Goal: Check status

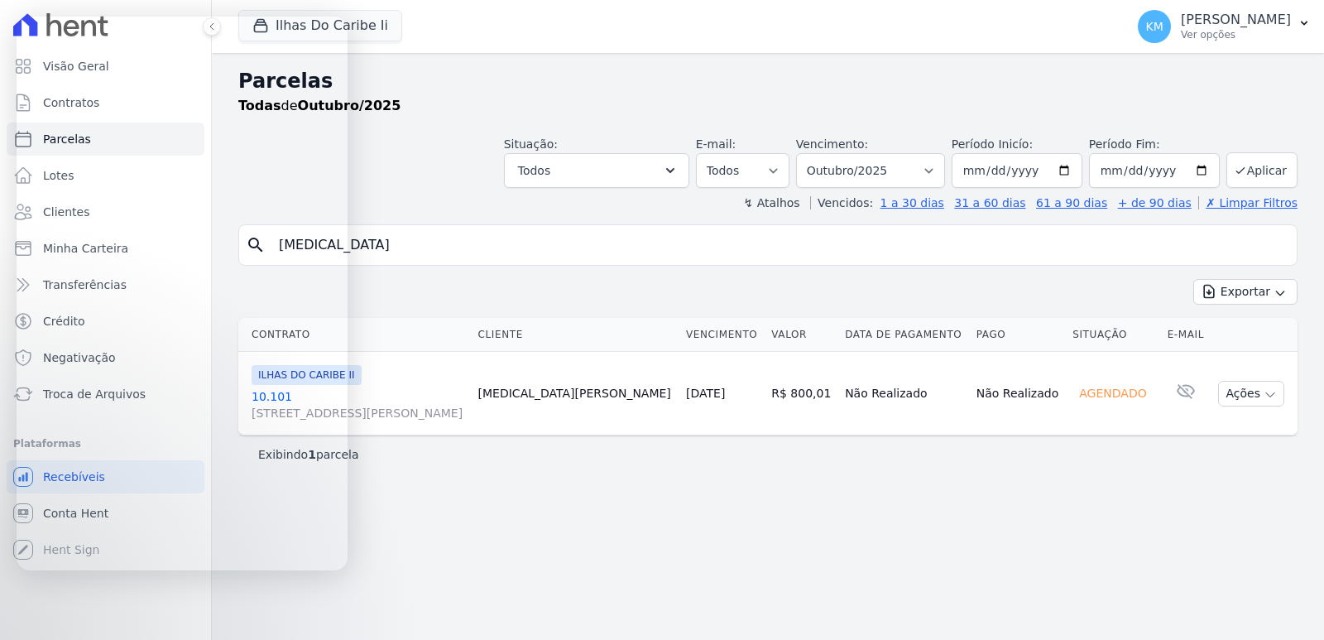
select select
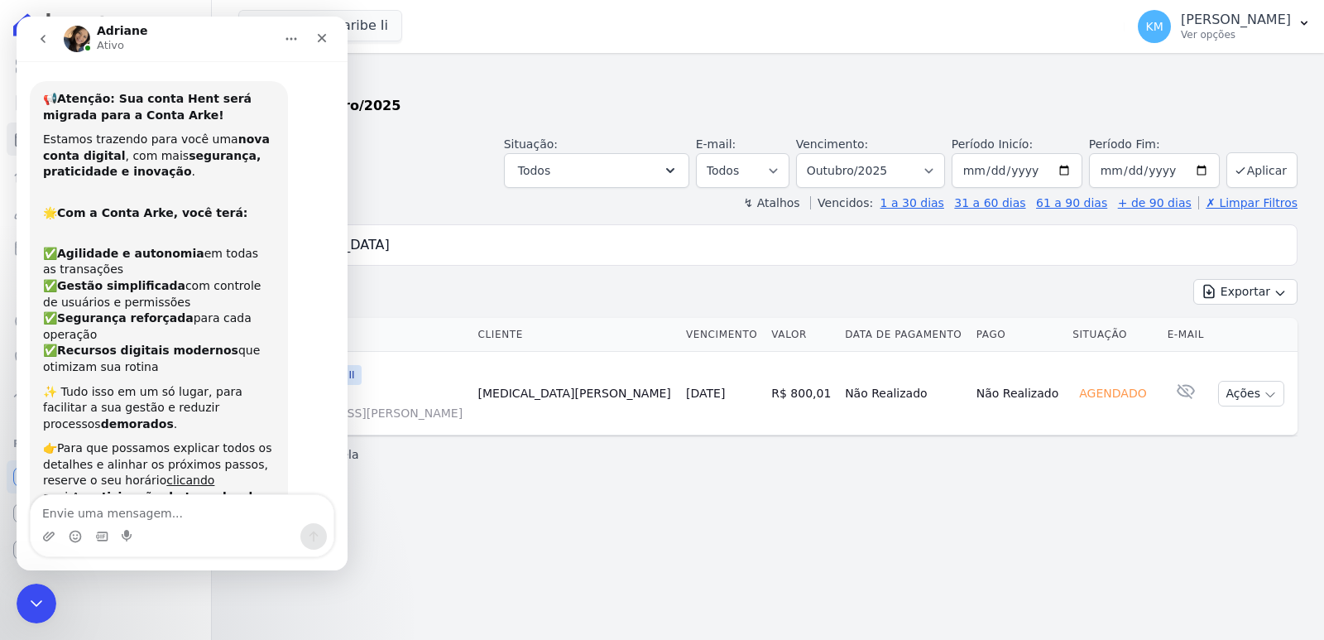
scroll to position [2, 0]
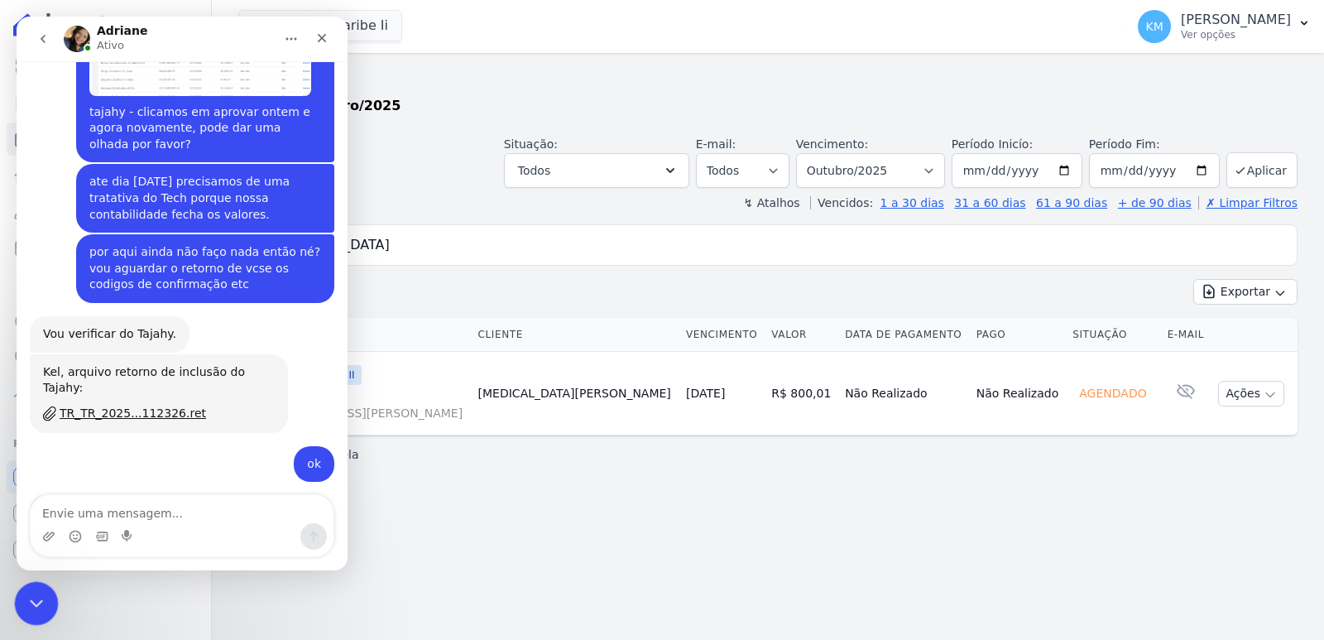
click at [25, 598] on icon "Encerramento do Messenger da Intercom" at bounding box center [34, 601] width 20 height 20
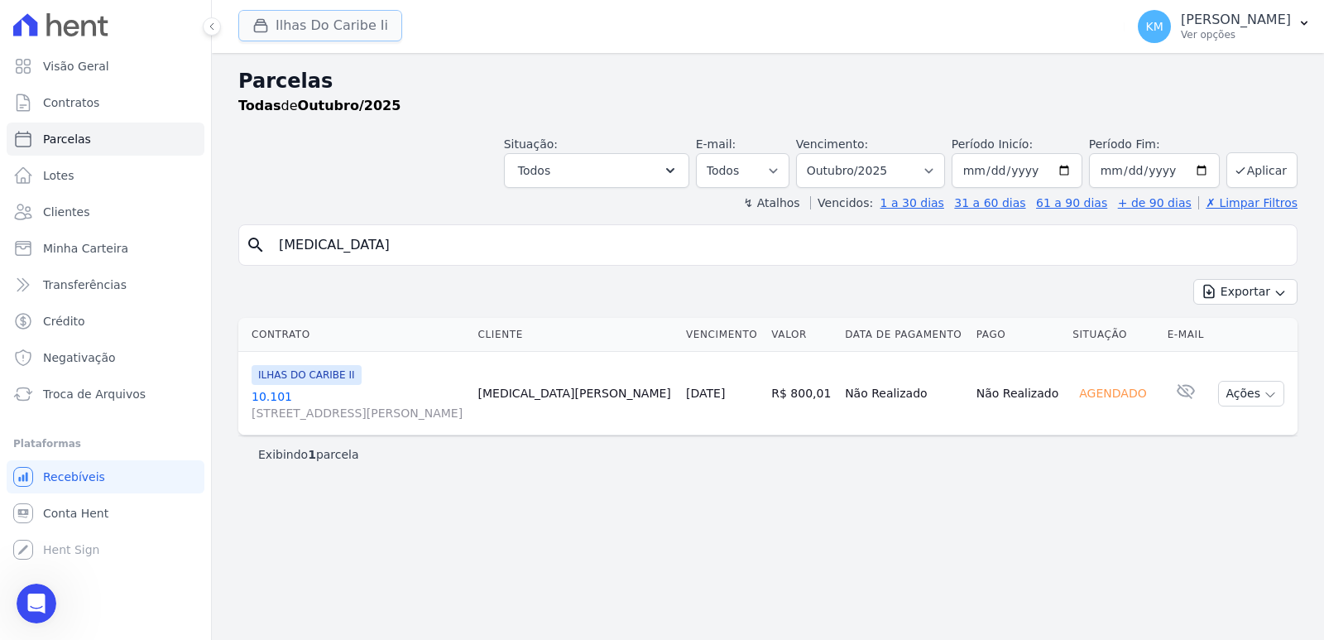
click at [280, 27] on button "Ilhas Do Caribe Ii" at bounding box center [320, 25] width 164 height 31
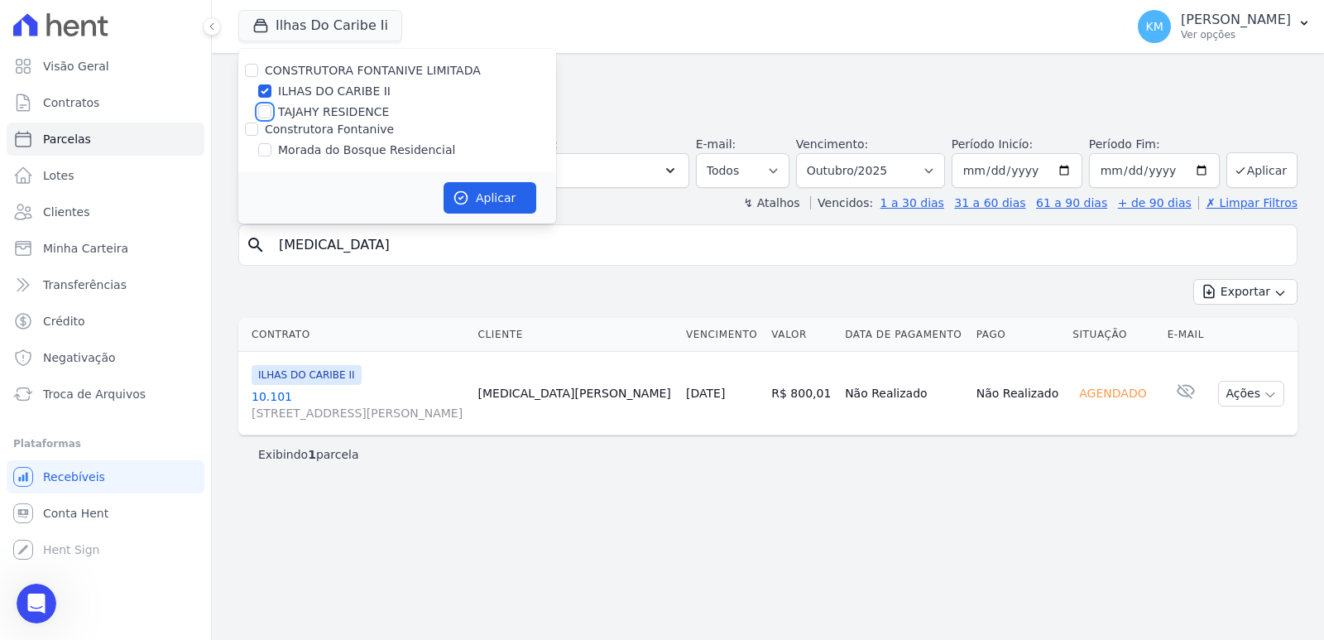
click at [259, 113] on input "TAJAHY RESIDENCE" at bounding box center [264, 111] width 13 height 13
checkbox input "true"
click at [265, 96] on input "ILHAS DO CARIBE II" at bounding box center [264, 90] width 13 height 13
checkbox input "false"
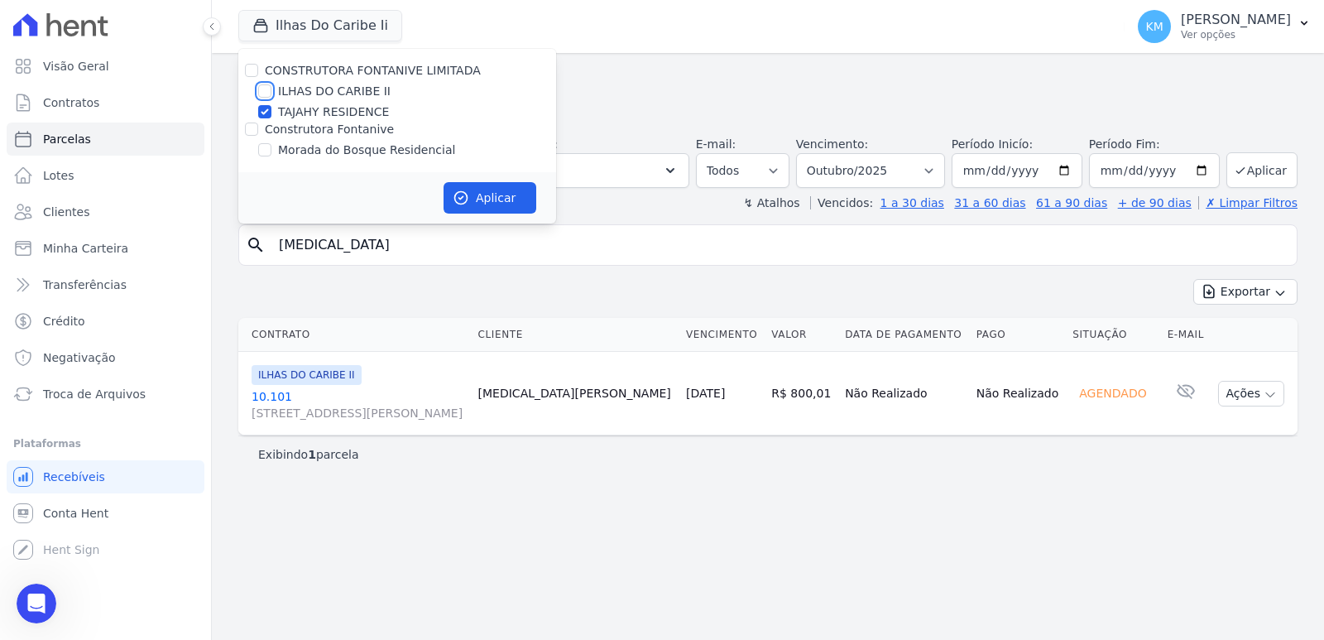
checkbox input "false"
click at [495, 190] on button "Aplicar" at bounding box center [490, 197] width 93 height 31
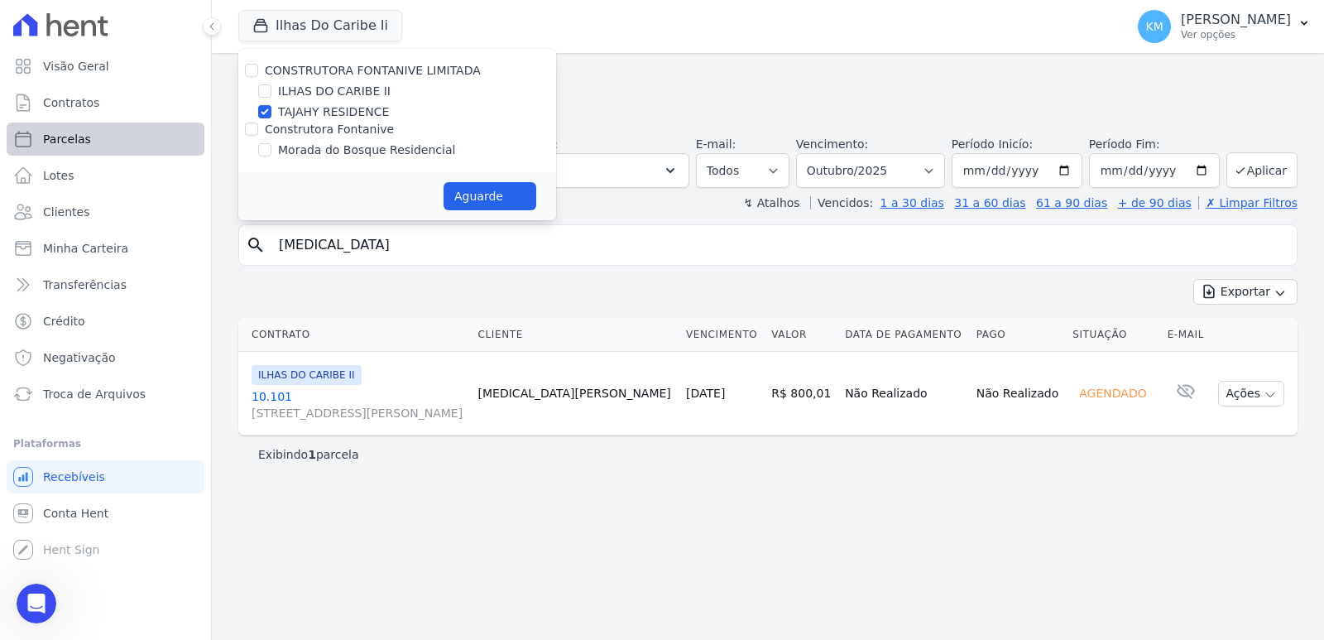
select select
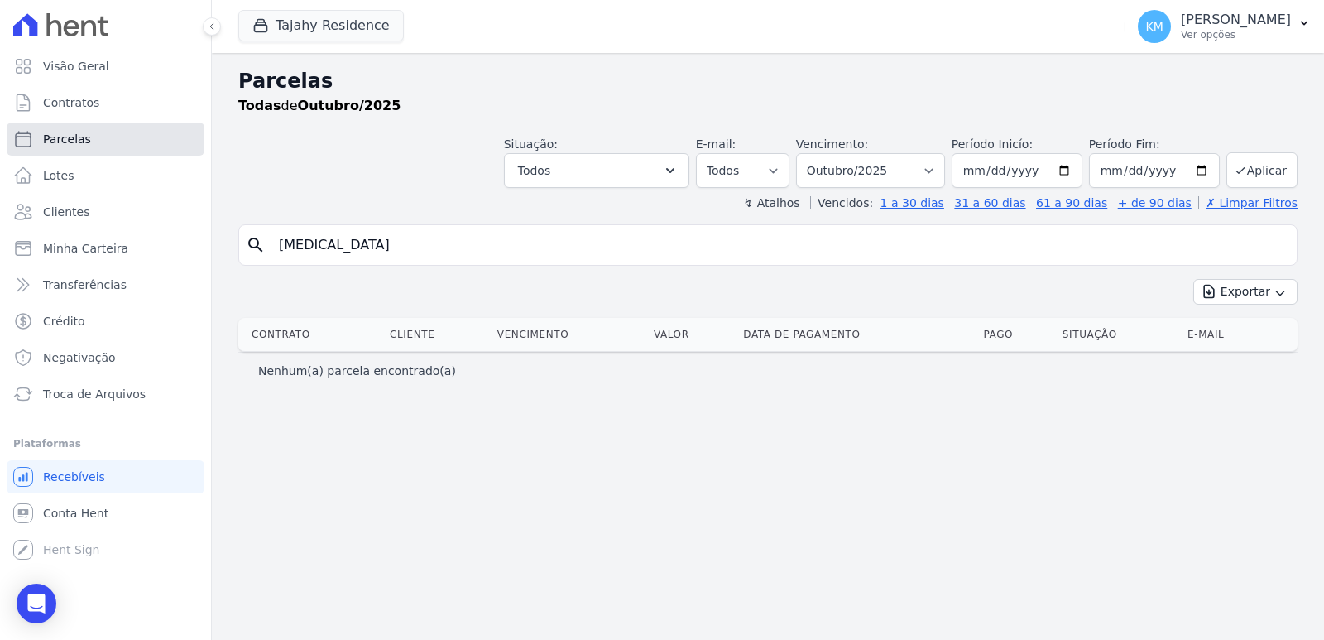
click at [84, 139] on span "Parcelas" at bounding box center [67, 139] width 48 height 17
select select
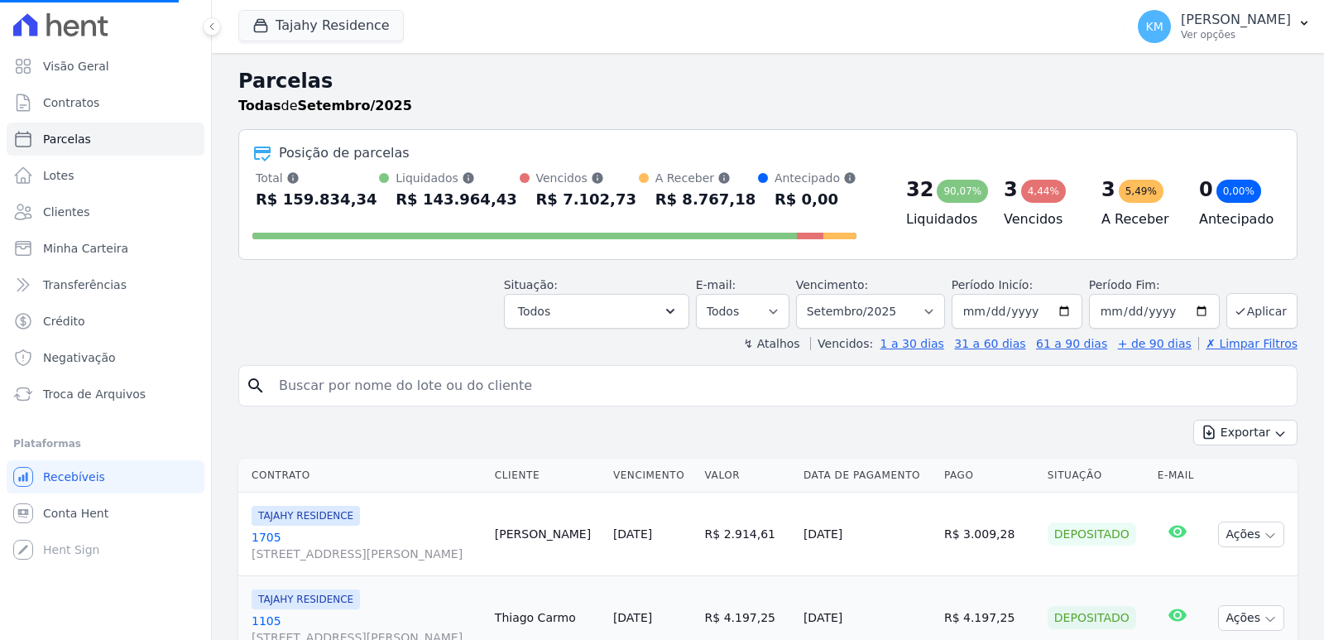
select select
click at [331, 398] on input "search" at bounding box center [779, 385] width 1021 height 33
click at [331, 395] on input "search" at bounding box center [779, 385] width 1021 height 33
paste input "[PERSON_NAME]"
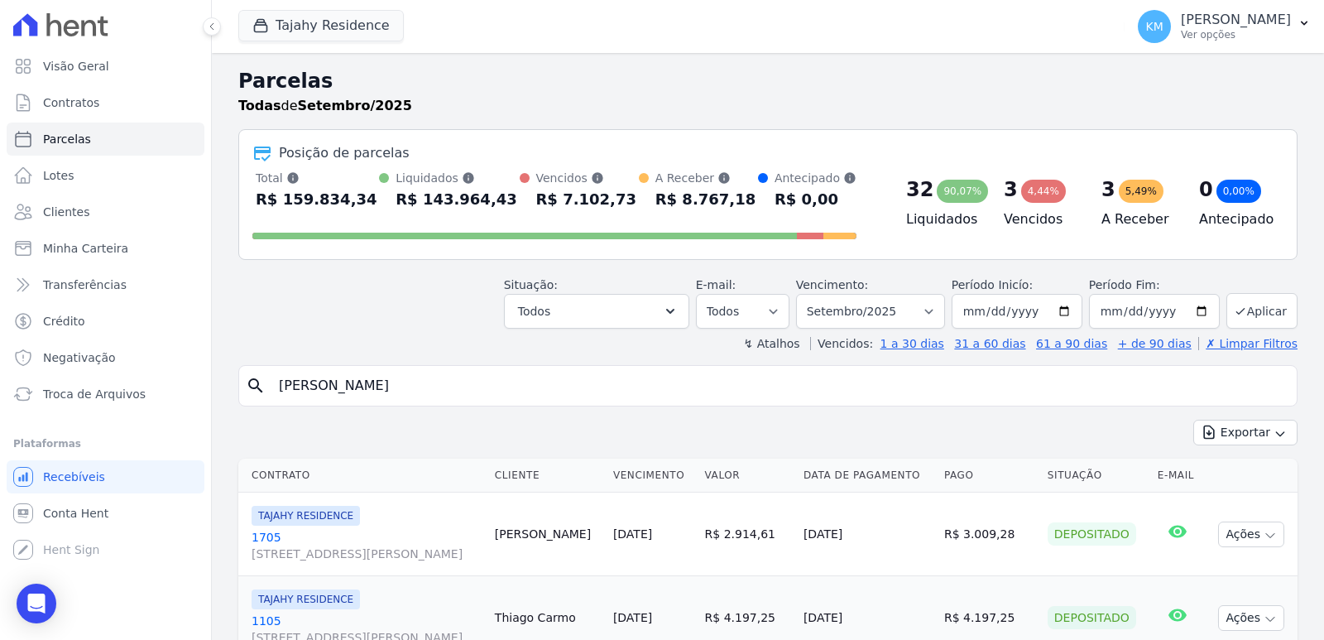
type input "[PERSON_NAME]"
select select
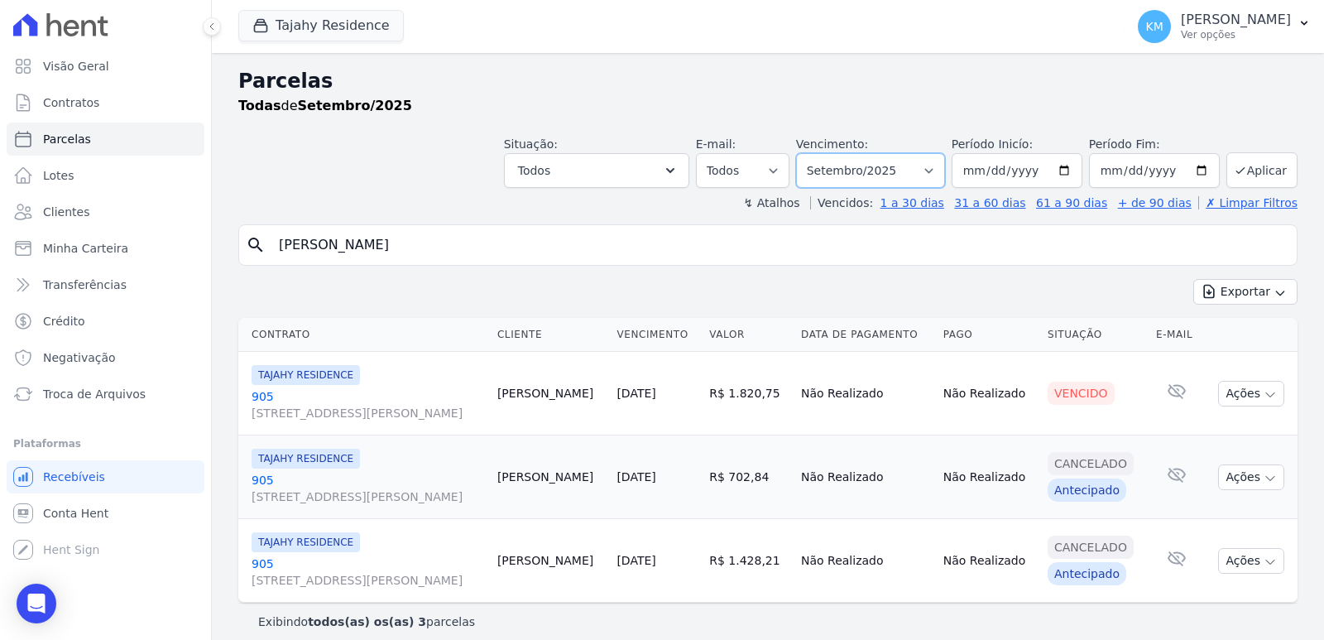
click at [895, 170] on select "Filtrar por período ──────── Todos os meses Março/2024 Abril/2024 Maio/2024 Jun…" at bounding box center [870, 170] width 149 height 35
select select "08/2025"
click at [805, 153] on select "Filtrar por período ──────── Todos os meses Março/2024 Abril/2024 Maio/2024 Jun…" at bounding box center [870, 170] width 149 height 35
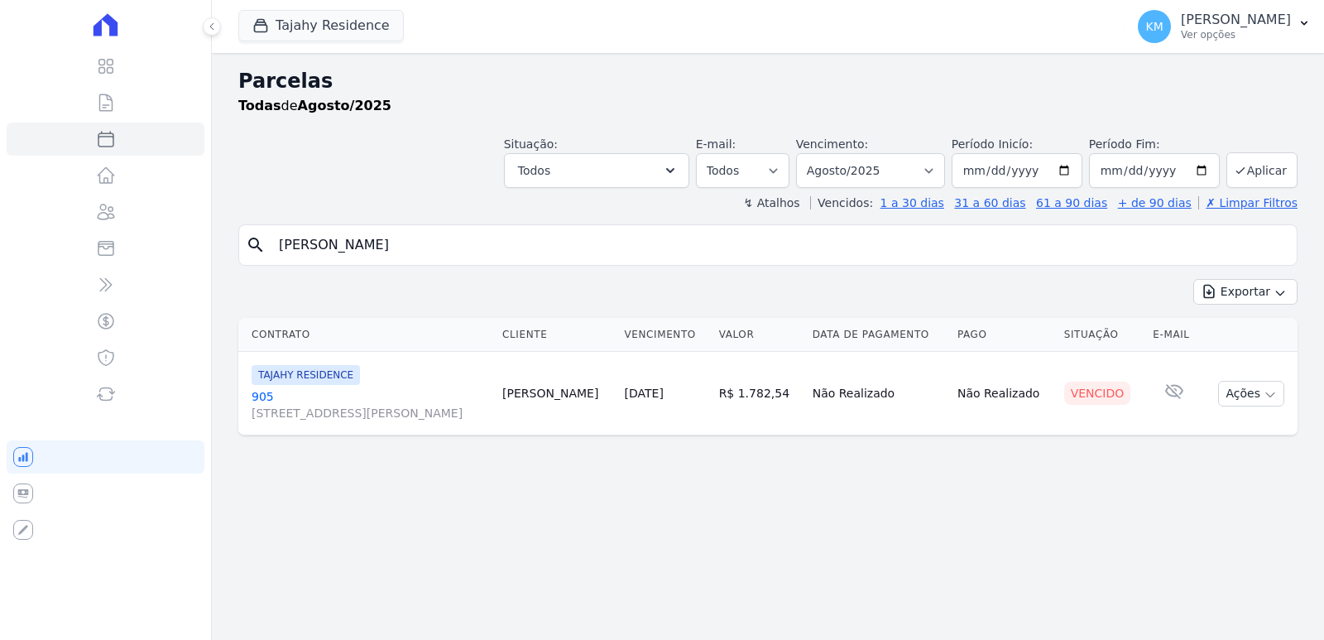
select select
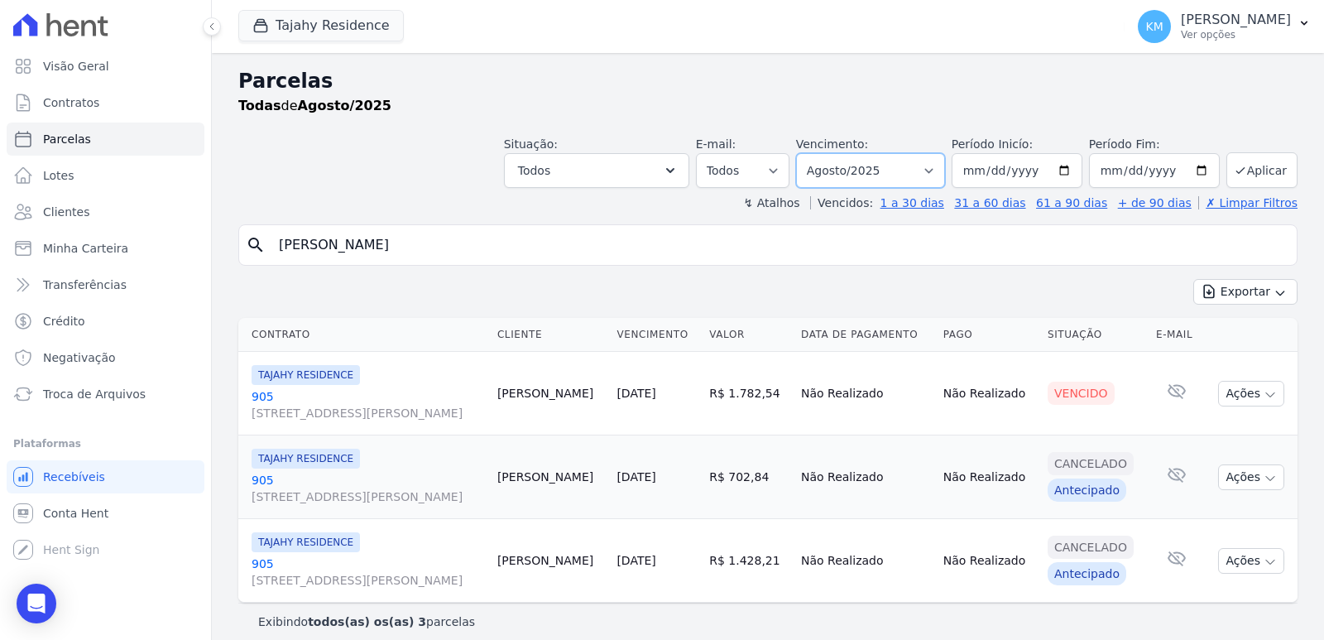
click at [886, 173] on select "Filtrar por período ──────── Todos os meses Março/2024 Abril/2024 Maio/2024 Jun…" at bounding box center [870, 170] width 149 height 35
select select "06/2025"
click at [805, 153] on select "Filtrar por período ──────── Todos os meses Março/2024 Abril/2024 Maio/2024 Jun…" at bounding box center [870, 170] width 149 height 35
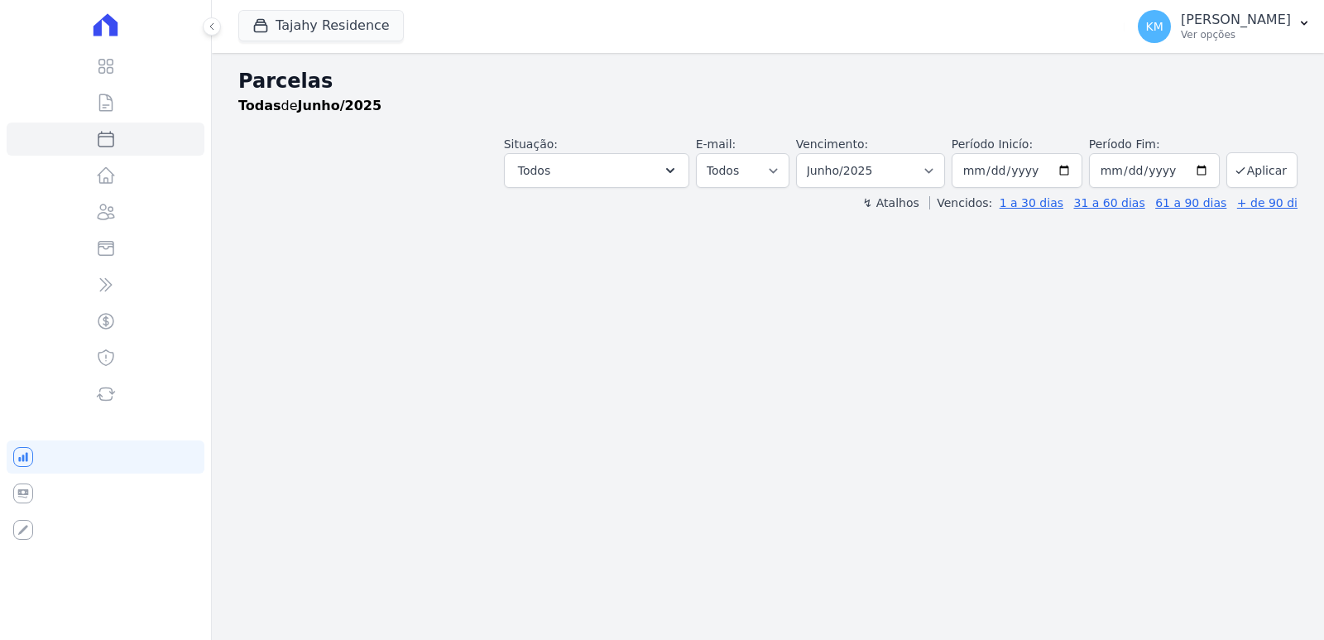
select select
